Goal: Task Accomplishment & Management: Manage account settings

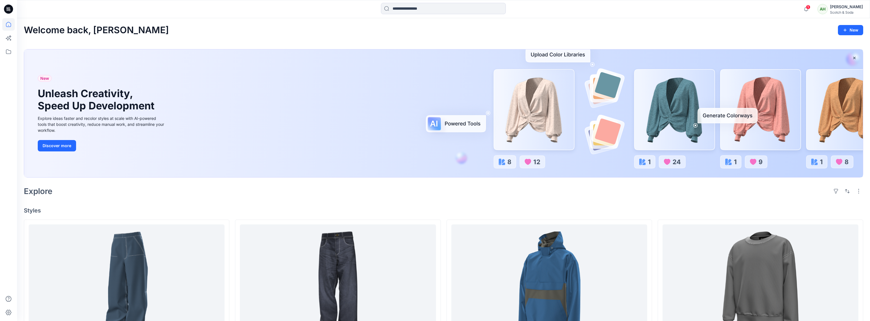
scroll to position [113, 0]
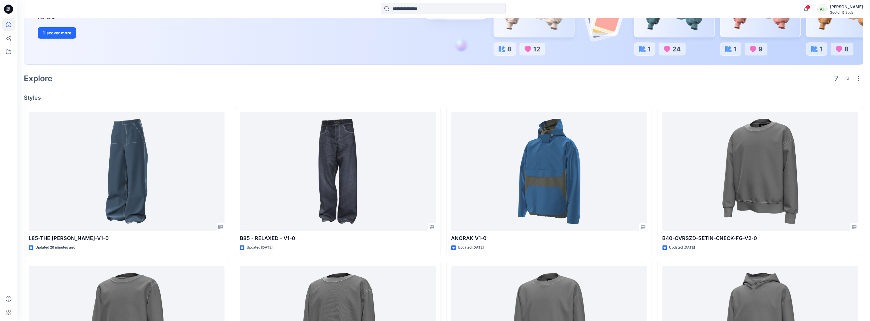
click at [846, 8] on div "[PERSON_NAME]" at bounding box center [846, 6] width 33 height 7
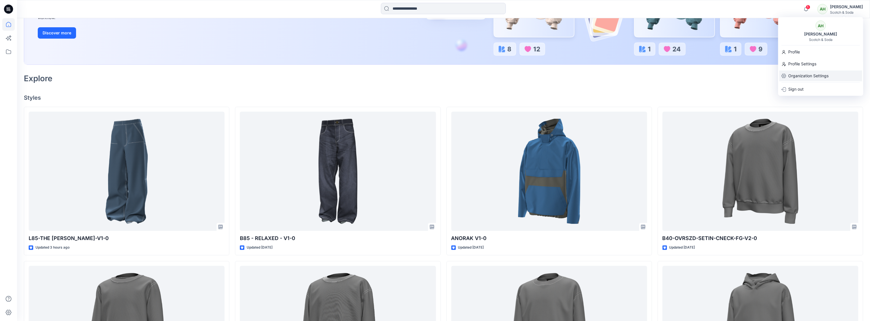
click at [807, 73] on p "Organization Settings" at bounding box center [808, 75] width 40 height 11
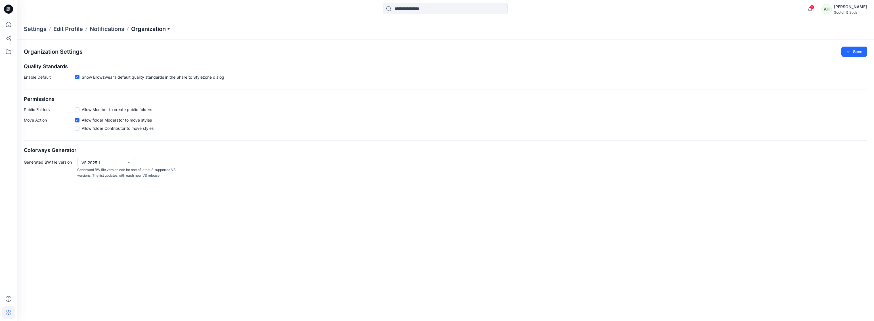
click at [152, 30] on p "Organization" at bounding box center [151, 29] width 40 height 8
click at [143, 100] on link "User Roles" at bounding box center [151, 98] width 83 height 11
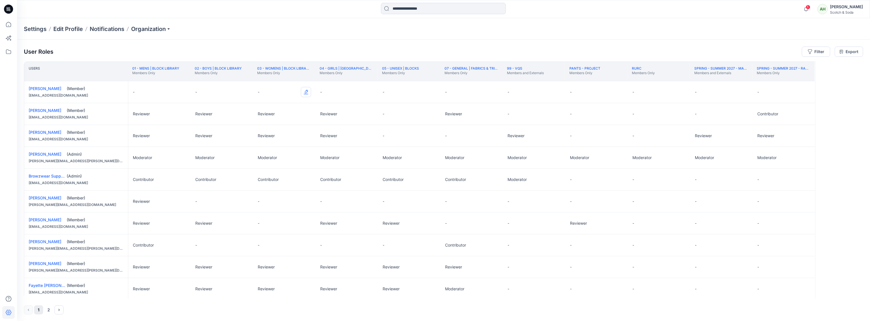
click at [307, 91] on button "Edit Role" at bounding box center [306, 92] width 10 height 10
click at [305, 89] on button "Edit Role" at bounding box center [306, 92] width 10 height 10
click at [266, 115] on button "Reviewer" at bounding box center [279, 116] width 61 height 10
click at [494, 91] on button "Edit Role" at bounding box center [493, 92] width 10 height 10
click at [454, 116] on button "Reviewer" at bounding box center [466, 116] width 61 height 10
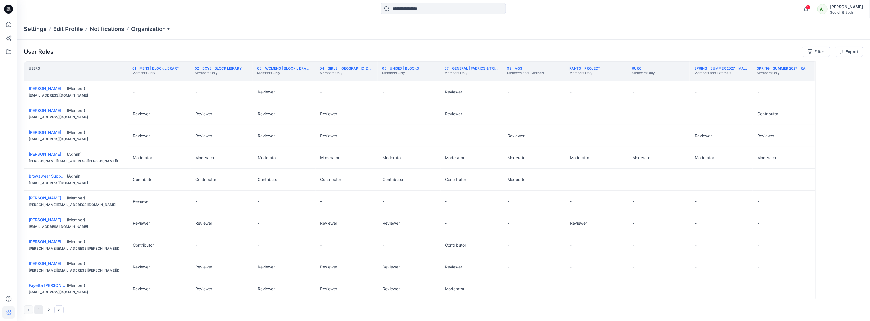
click at [266, 37] on div "Settings Edit Profile Notifications Organization" at bounding box center [443, 29] width 853 height 22
click at [9, 22] on icon at bounding box center [8, 24] width 5 height 5
